Goal: Information Seeking & Learning: Learn about a topic

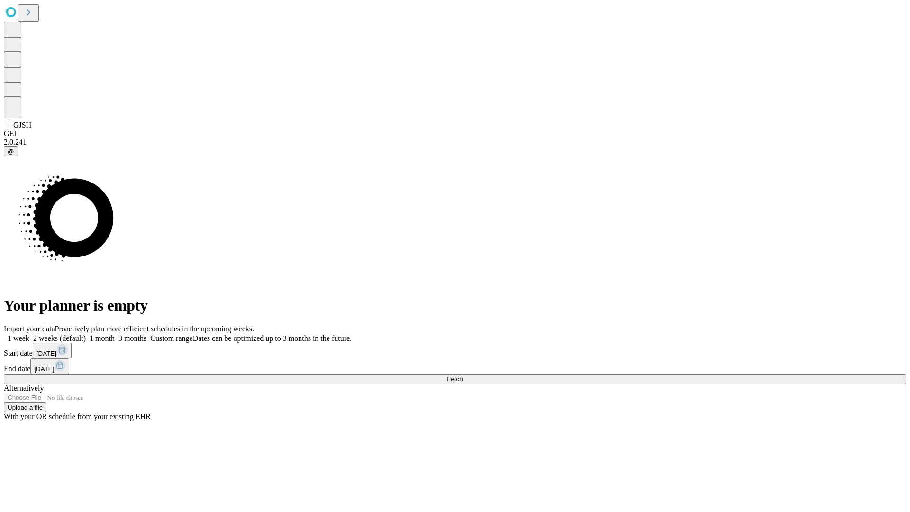
click at [463, 375] on span "Fetch" at bounding box center [455, 378] width 16 height 7
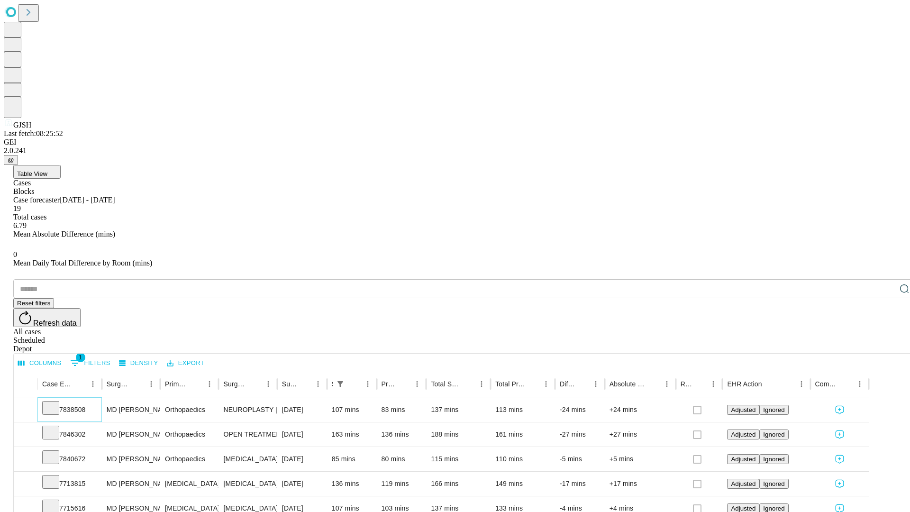
click at [55, 402] on icon at bounding box center [50, 406] width 9 height 9
